Goal: Task Accomplishment & Management: Manage account settings

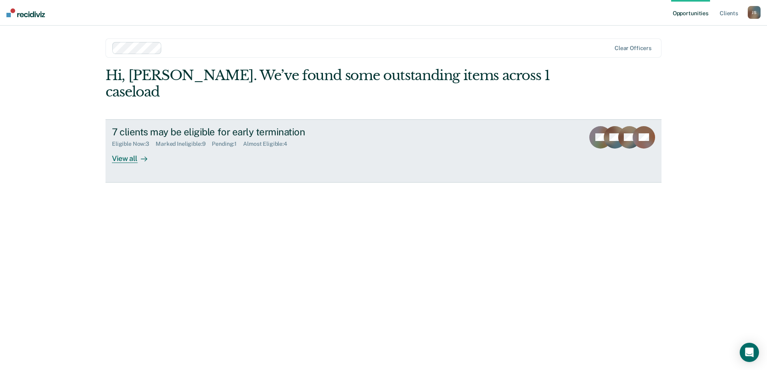
click at [134, 148] on div "View all" at bounding box center [134, 156] width 45 height 16
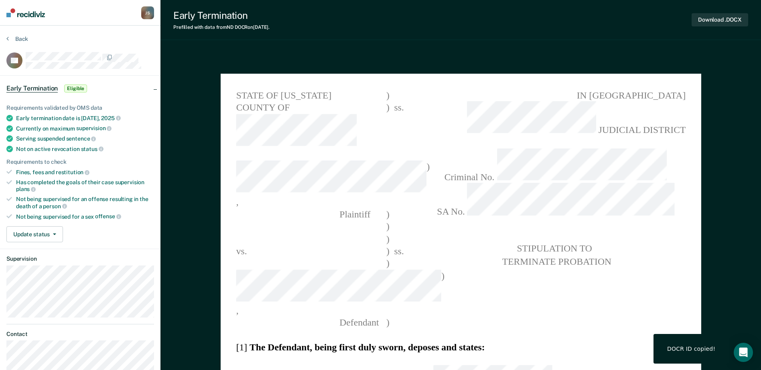
type textarea "x"
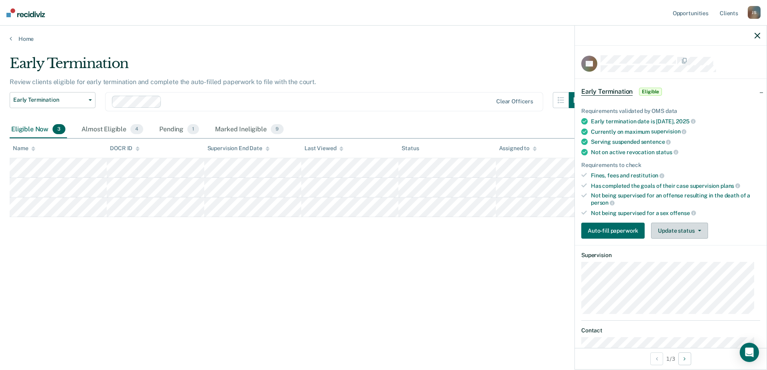
click at [688, 225] on button "Update status" at bounding box center [679, 231] width 57 height 16
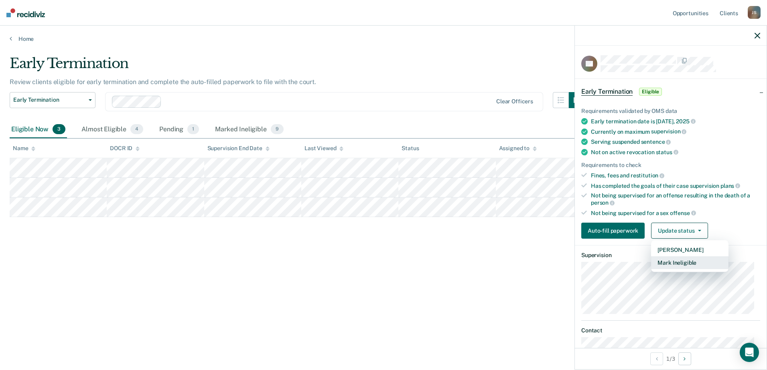
click at [689, 264] on button "Mark Ineligible" at bounding box center [689, 263] width 77 height 13
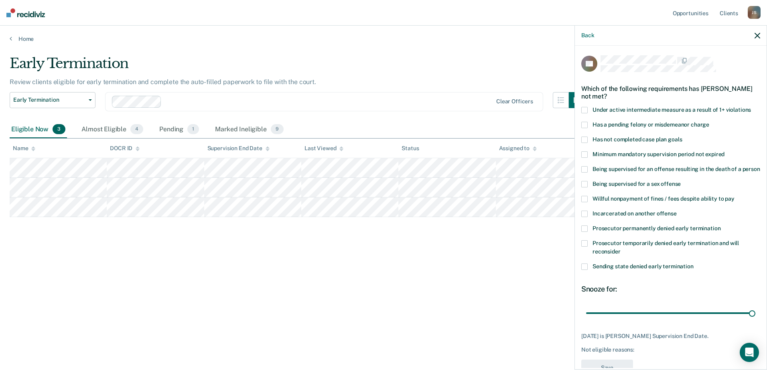
click at [584, 137] on span at bounding box center [584, 140] width 6 height 6
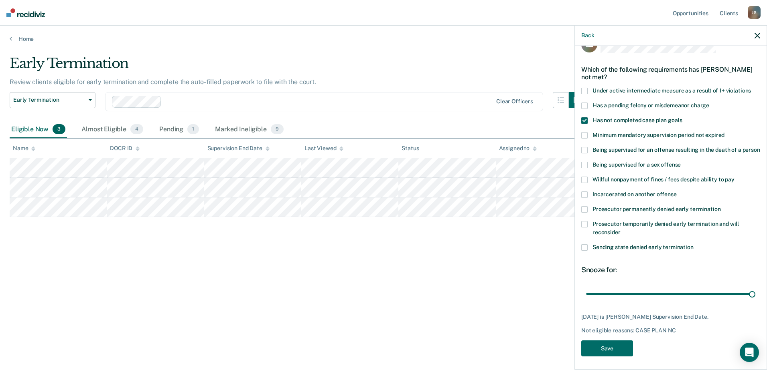
scroll to position [30, 0]
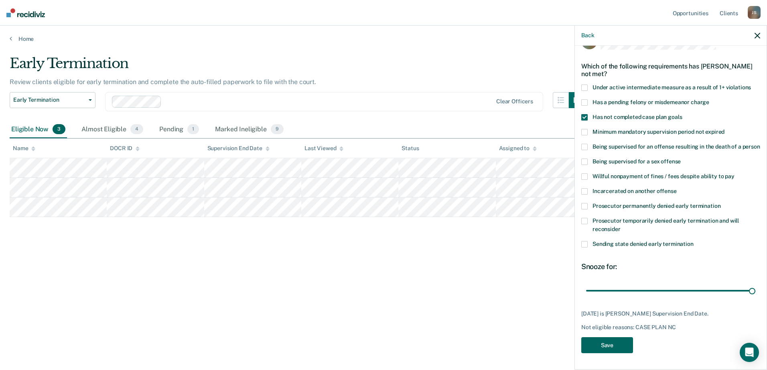
click at [615, 344] on button "Save" at bounding box center [607, 346] width 52 height 16
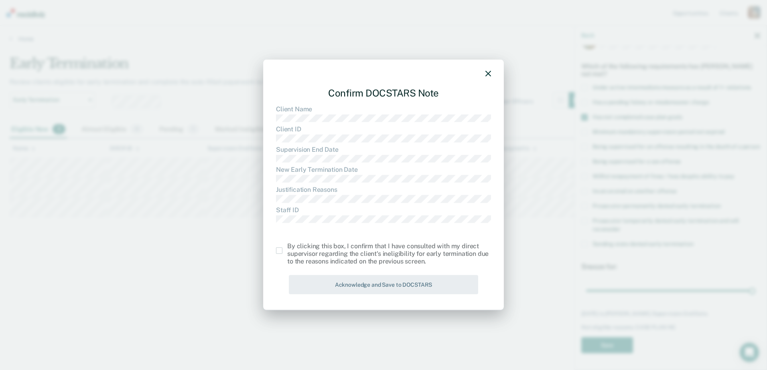
drag, startPoint x: 277, startPoint y: 249, endPoint x: 304, endPoint y: 271, distance: 34.8
click at [279, 249] on span at bounding box center [279, 251] width 6 height 6
click at [287, 248] on input "checkbox" at bounding box center [287, 248] width 0 height 0
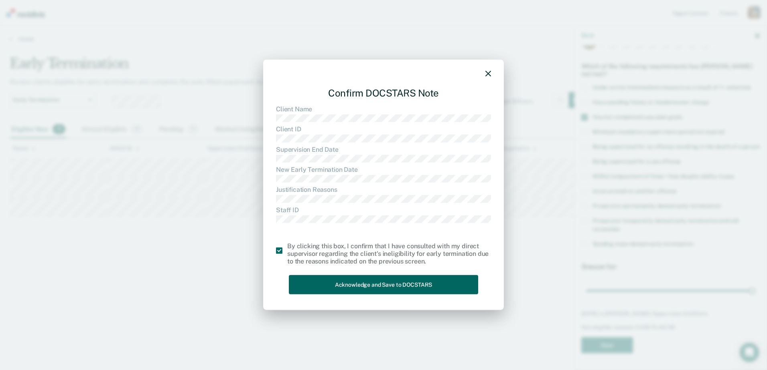
click at [340, 289] on button "Acknowledge and Save to DOCSTARS" at bounding box center [383, 285] width 189 height 20
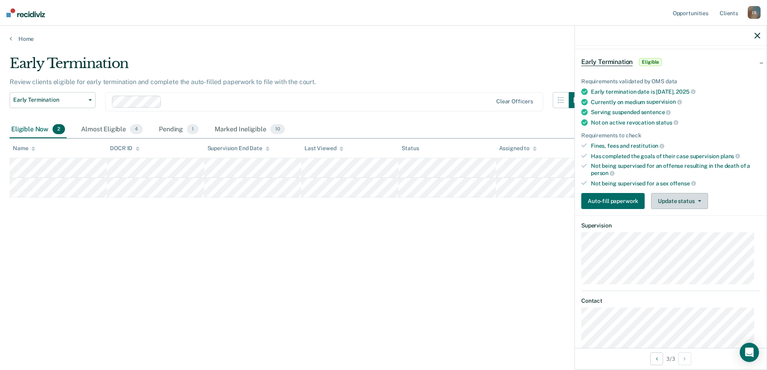
click at [670, 202] on button "Update status" at bounding box center [679, 201] width 57 height 16
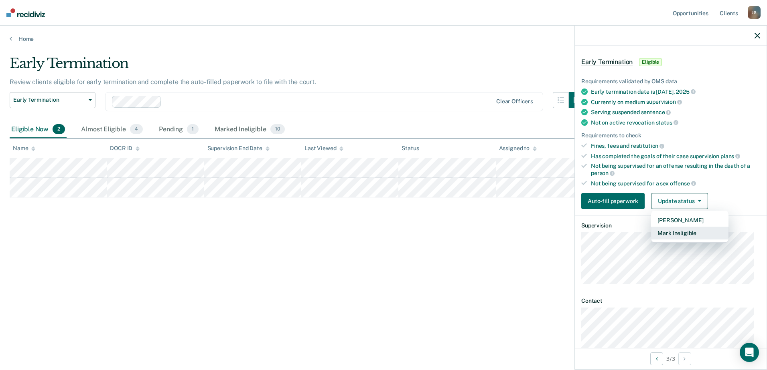
click at [678, 229] on button "Mark Ineligible" at bounding box center [689, 233] width 77 height 13
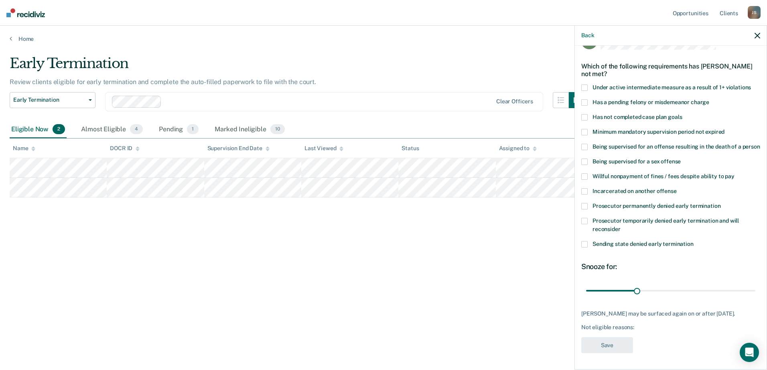
click at [585, 114] on span at bounding box center [584, 117] width 6 height 6
drag, startPoint x: 637, startPoint y: 292, endPoint x: 683, endPoint y: 291, distance: 45.7
type input "60"
click at [683, 291] on input "range" at bounding box center [670, 291] width 169 height 14
click at [617, 350] on button "Save" at bounding box center [607, 346] width 52 height 16
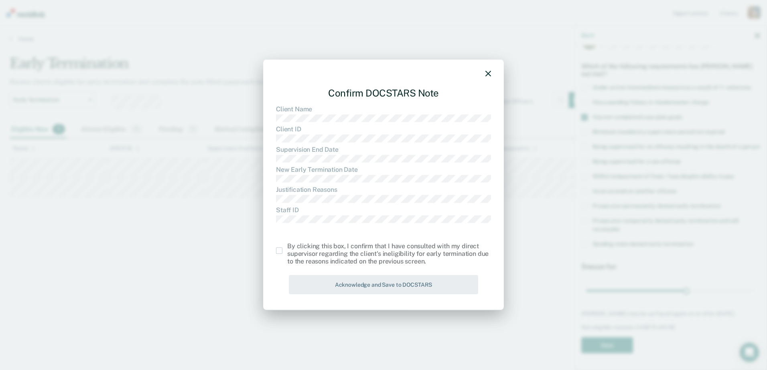
click at [279, 253] on span at bounding box center [279, 251] width 6 height 6
click at [287, 248] on input "checkbox" at bounding box center [287, 248] width 0 height 0
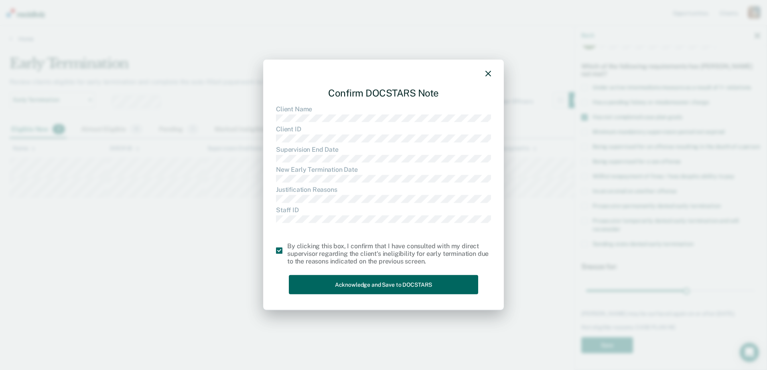
click at [330, 281] on button "Acknowledge and Save to DOCSTARS" at bounding box center [383, 285] width 189 height 20
